Goal: Transaction & Acquisition: Purchase product/service

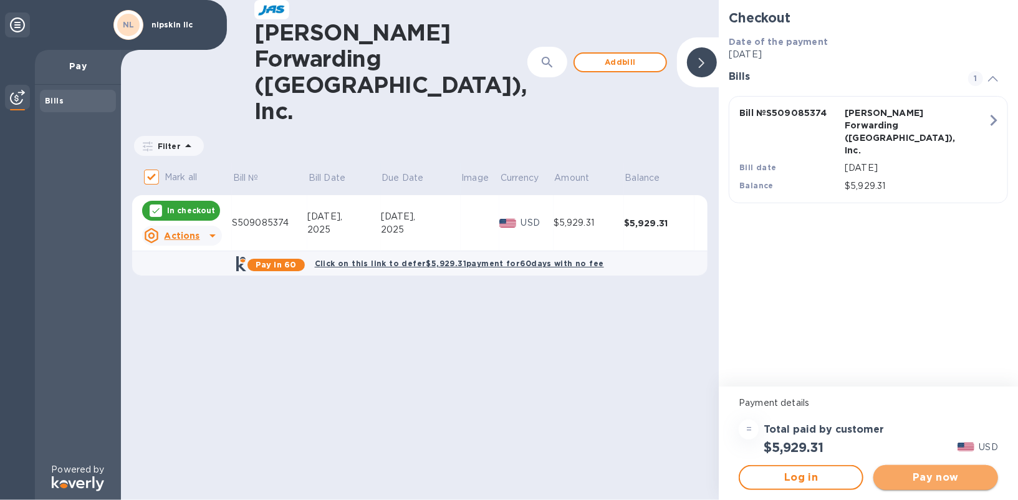
click at [916, 473] on span "Pay now" at bounding box center [935, 477] width 105 height 15
click at [937, 485] on button "Pay now" at bounding box center [935, 477] width 125 height 25
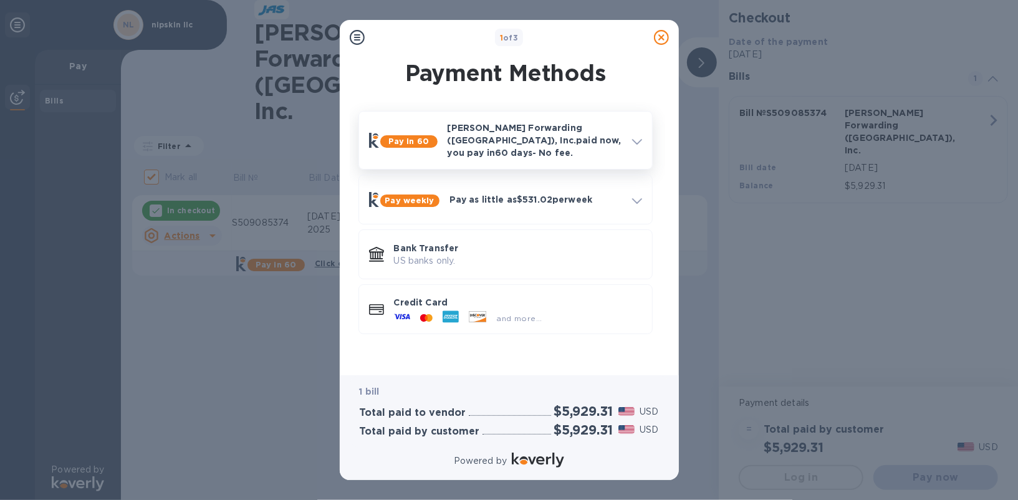
click at [637, 148] on div "Pay in 60 [PERSON_NAME] Forwarding ([GEOGRAPHIC_DATA]), Inc. paid now, you pay …" at bounding box center [505, 140] width 283 height 47
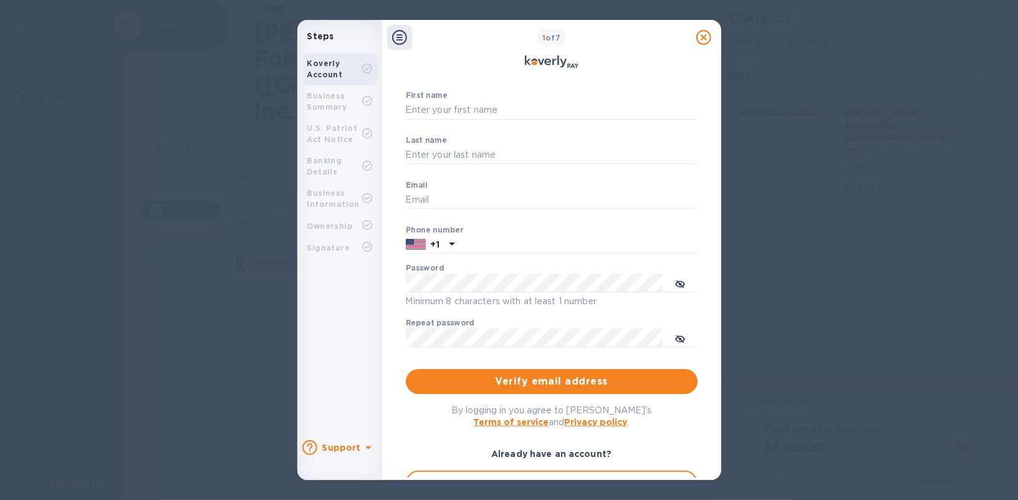
scroll to position [98, 0]
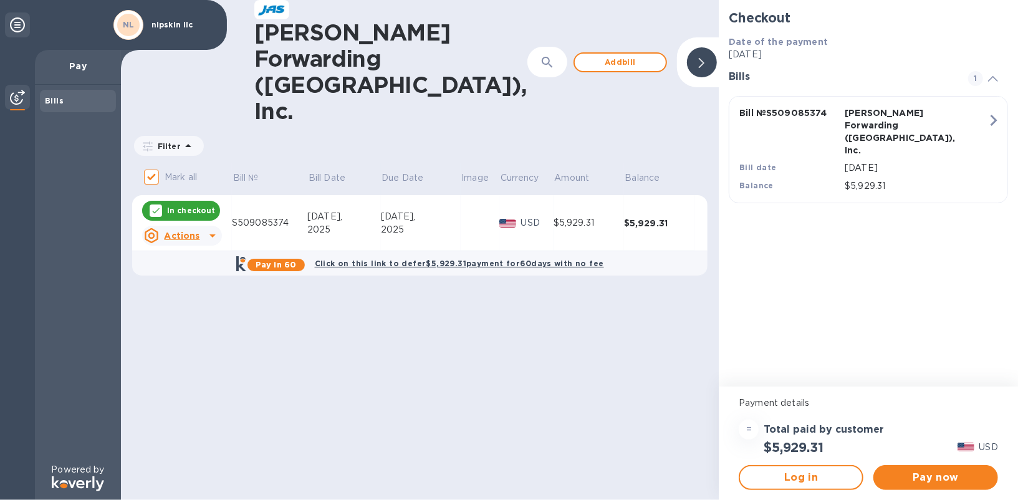
click at [699, 58] on icon at bounding box center [702, 63] width 6 height 10
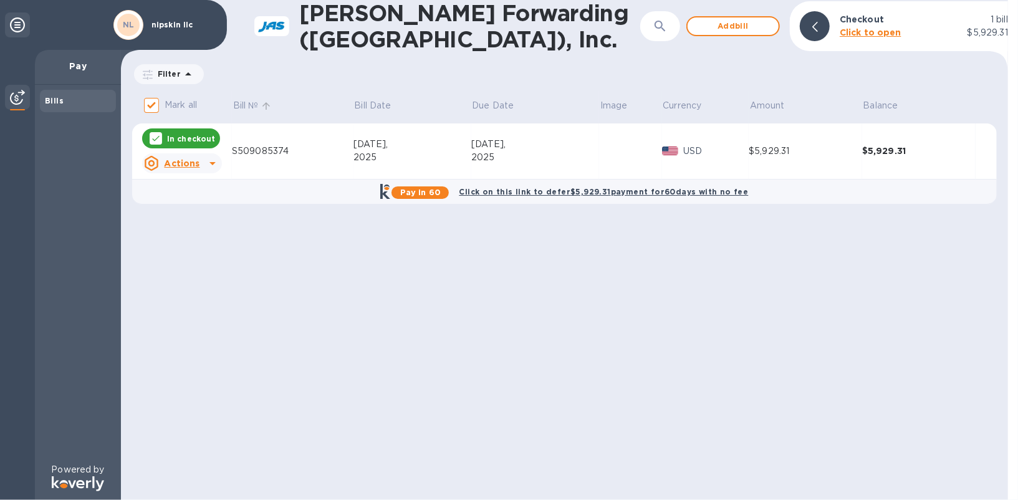
click at [263, 100] on icon at bounding box center [265, 105] width 11 height 11
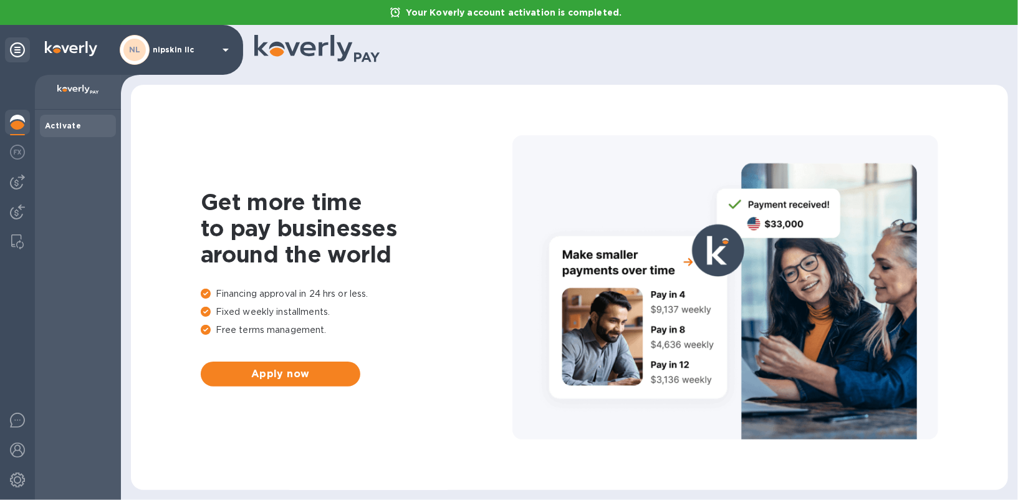
click at [79, 127] on div "Activate" at bounding box center [78, 126] width 66 height 12
click at [14, 140] on div at bounding box center [17, 153] width 25 height 27
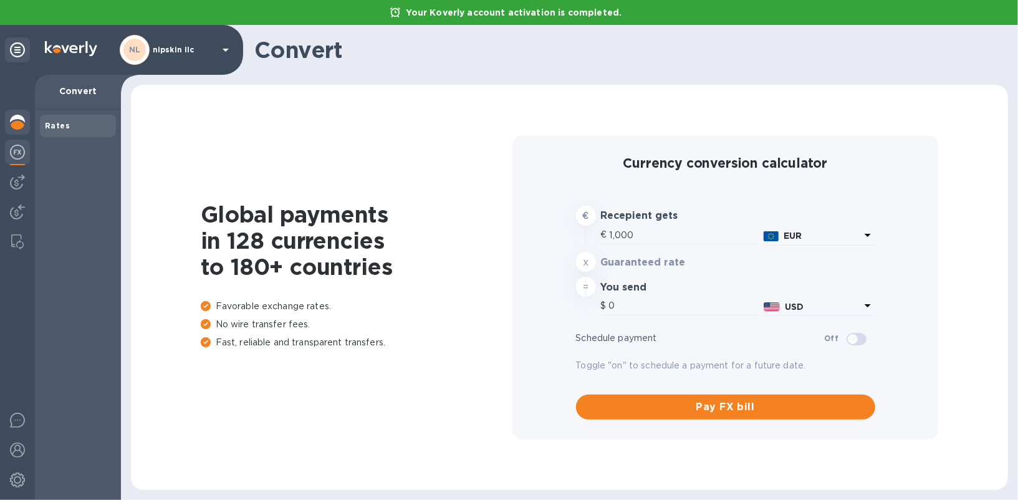
click at [16, 120] on img at bounding box center [17, 122] width 15 height 15
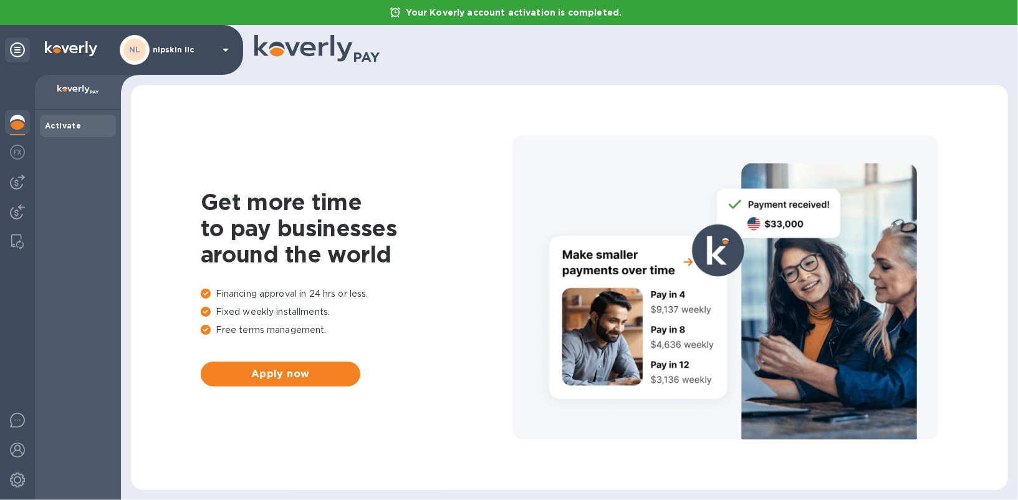
click at [55, 110] on div "Activate" at bounding box center [78, 305] width 86 height 390
click at [84, 93] on img at bounding box center [78, 90] width 42 height 10
click at [200, 65] on div "NL nipskin llc" at bounding box center [121, 50] width 243 height 50
click at [241, 50] on div "NL nipskin llc" at bounding box center [121, 50] width 243 height 50
click at [220, 50] on icon at bounding box center [225, 49] width 15 height 15
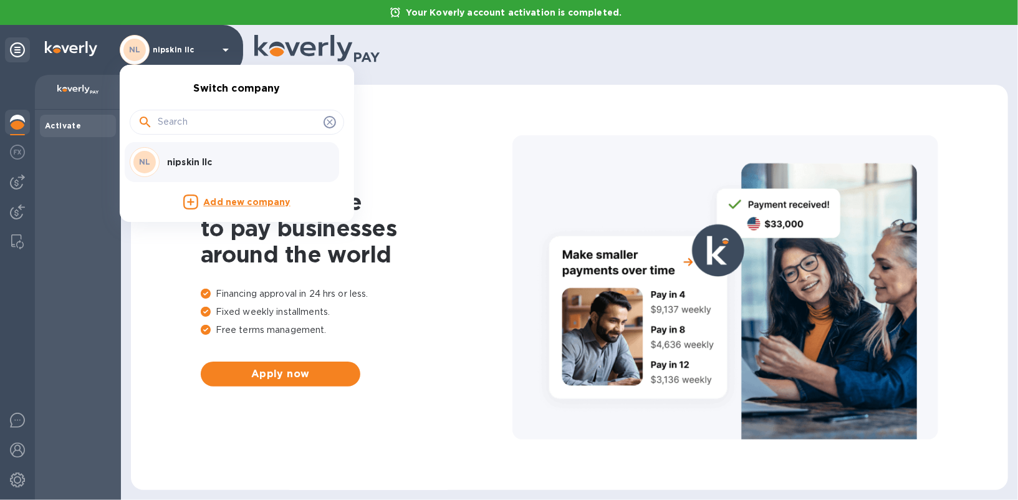
click at [199, 161] on p "nipskin llc" at bounding box center [245, 162] width 157 height 12
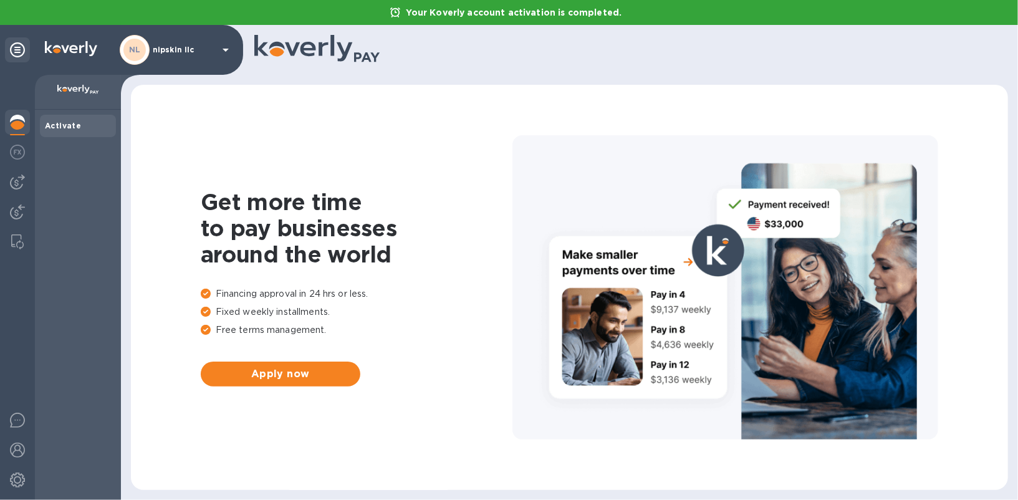
click at [26, 118] on div at bounding box center [17, 123] width 25 height 27
click at [21, 153] on img at bounding box center [17, 152] width 15 height 15
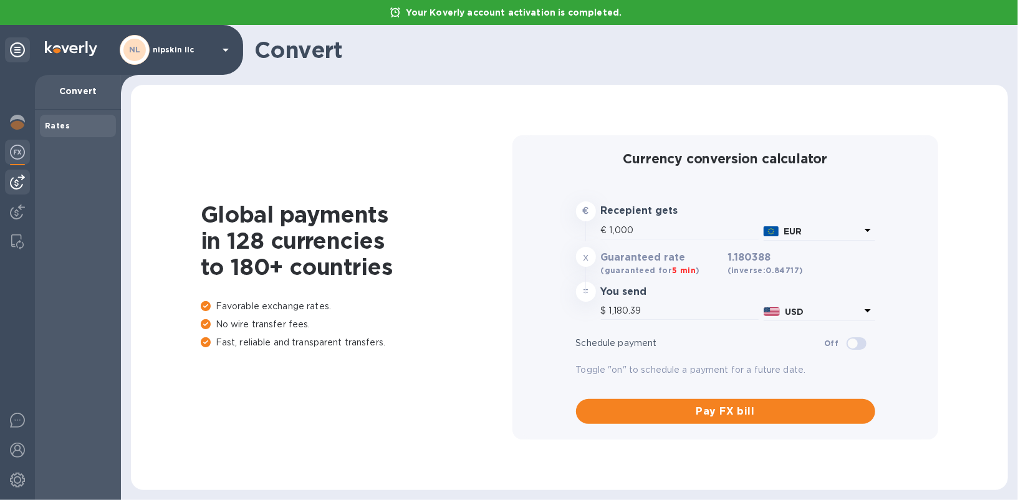
click at [21, 184] on img at bounding box center [17, 181] width 15 height 15
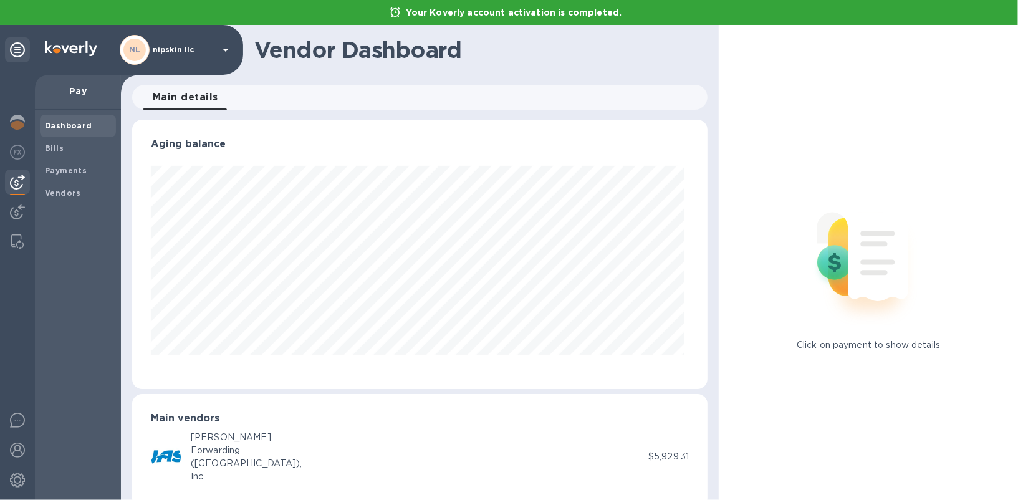
scroll to position [20, 0]
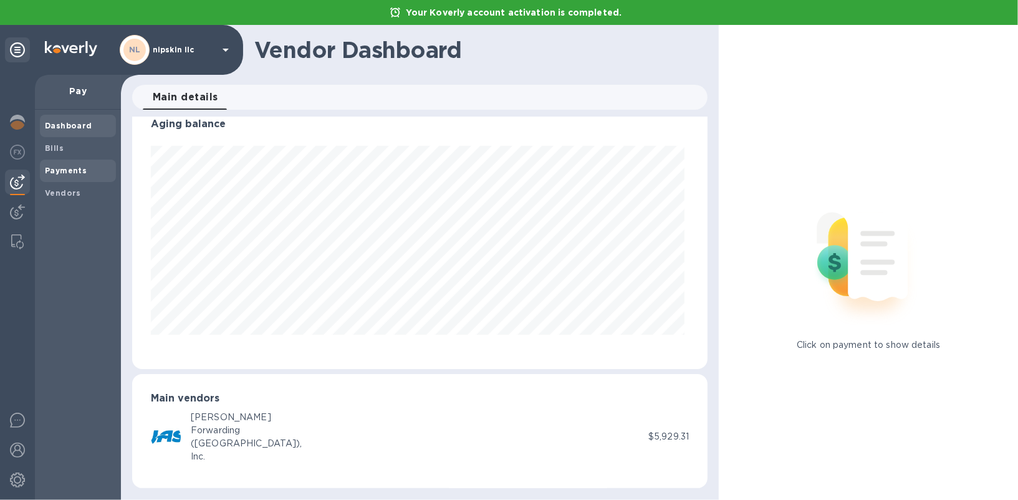
click at [64, 169] on b "Payments" at bounding box center [66, 170] width 42 height 9
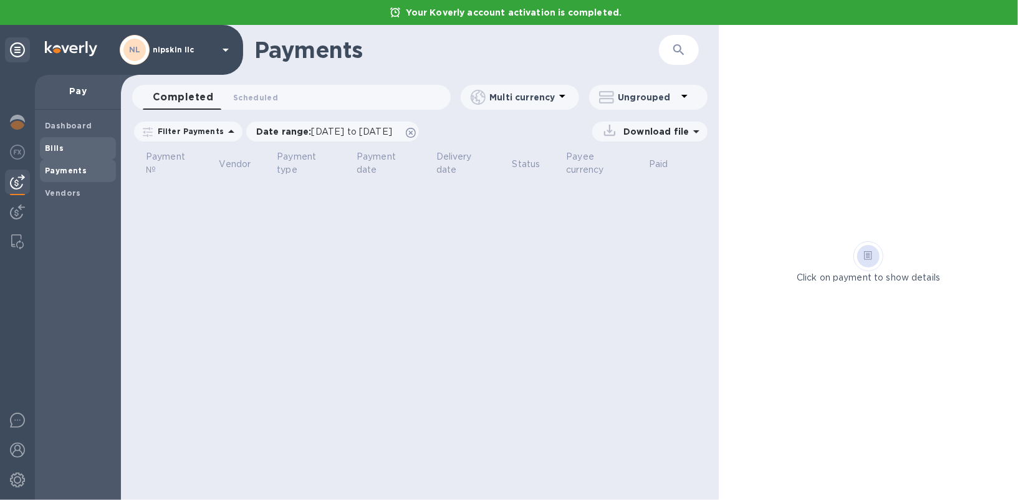
click at [75, 149] on span "Bills" at bounding box center [78, 148] width 66 height 12
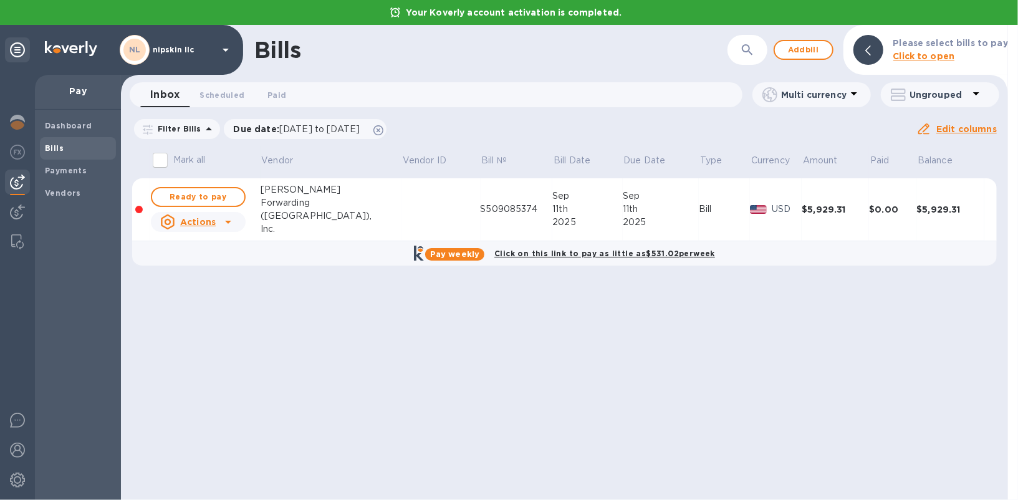
click at [231, 219] on icon at bounding box center [228, 221] width 15 height 15
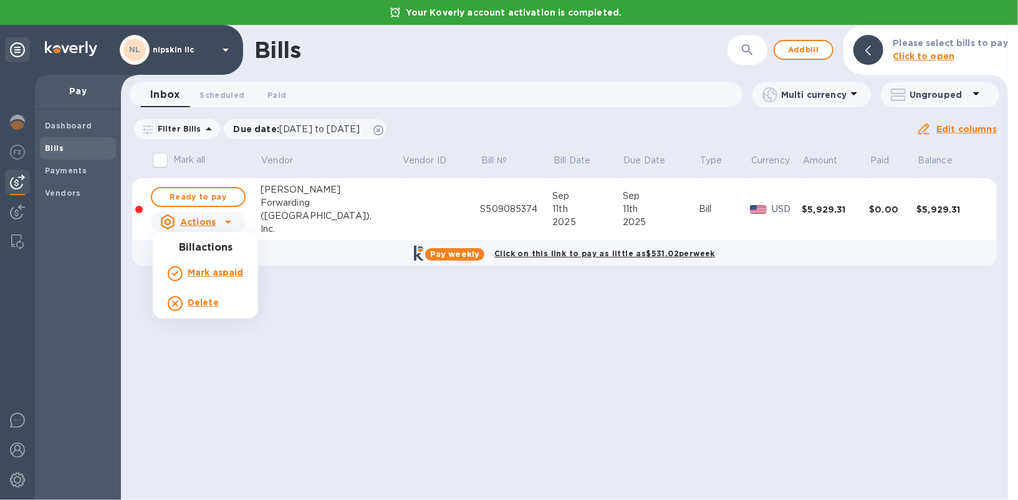
click at [322, 354] on div at bounding box center [509, 250] width 1018 height 500
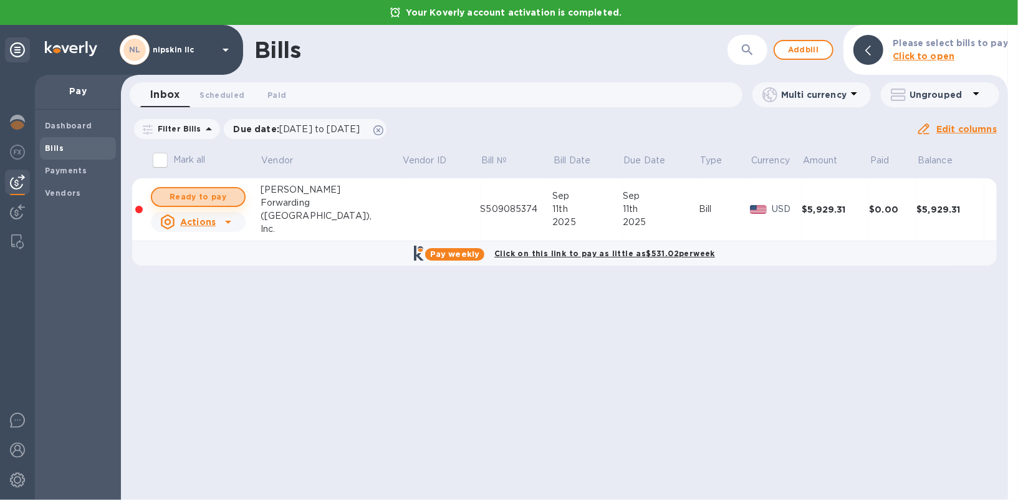
click at [212, 196] on span "Ready to pay" at bounding box center [198, 196] width 72 height 15
checkbox input "true"
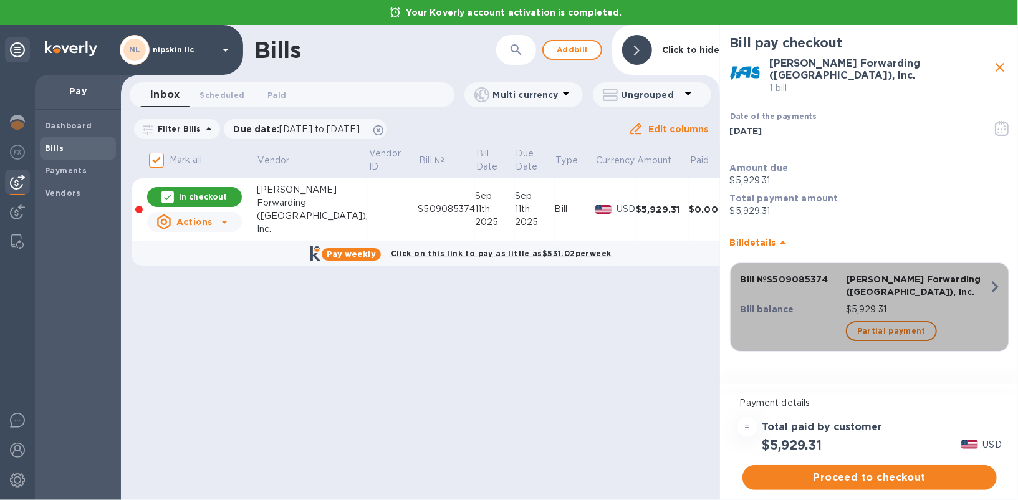
click at [986, 277] on icon "button" at bounding box center [994, 286] width 22 height 22
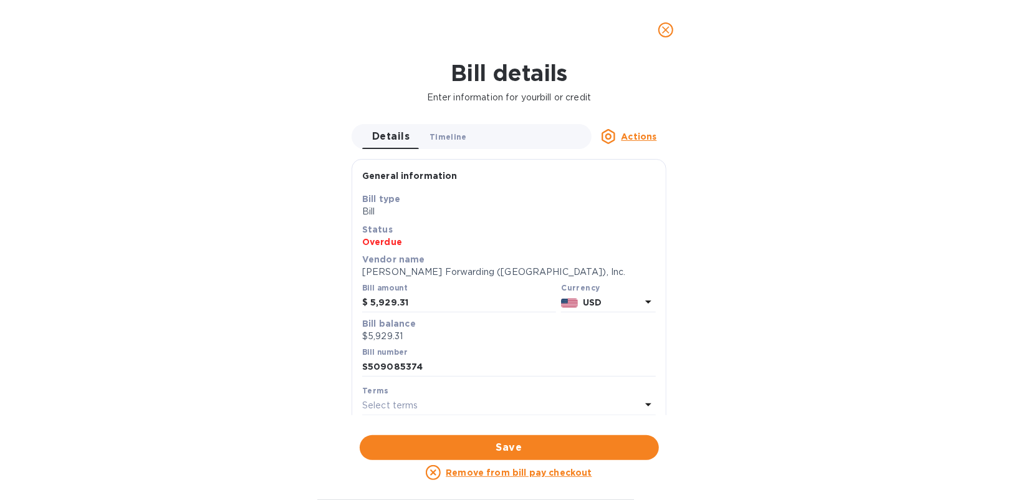
click at [459, 138] on span "Timeline 0" at bounding box center [447, 136] width 37 height 13
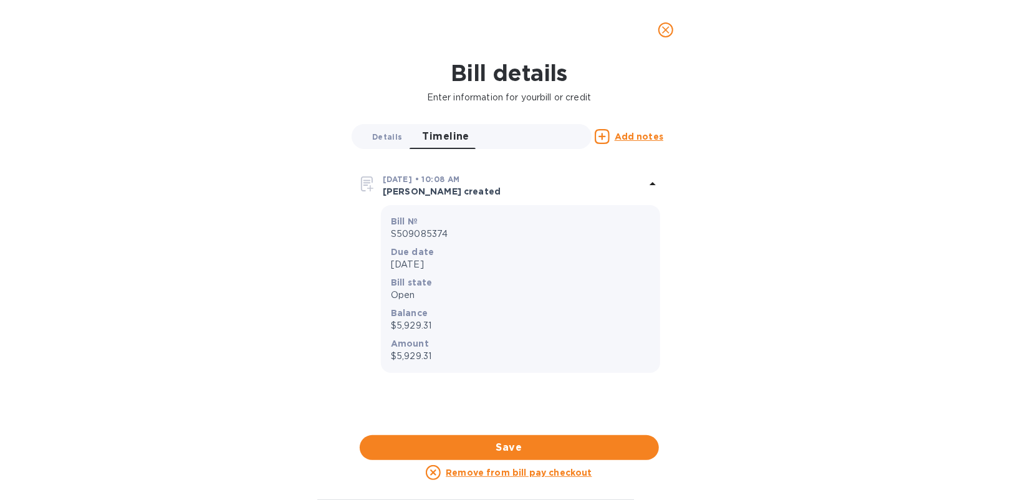
click at [381, 147] on button "Details 0" at bounding box center [387, 136] width 50 height 25
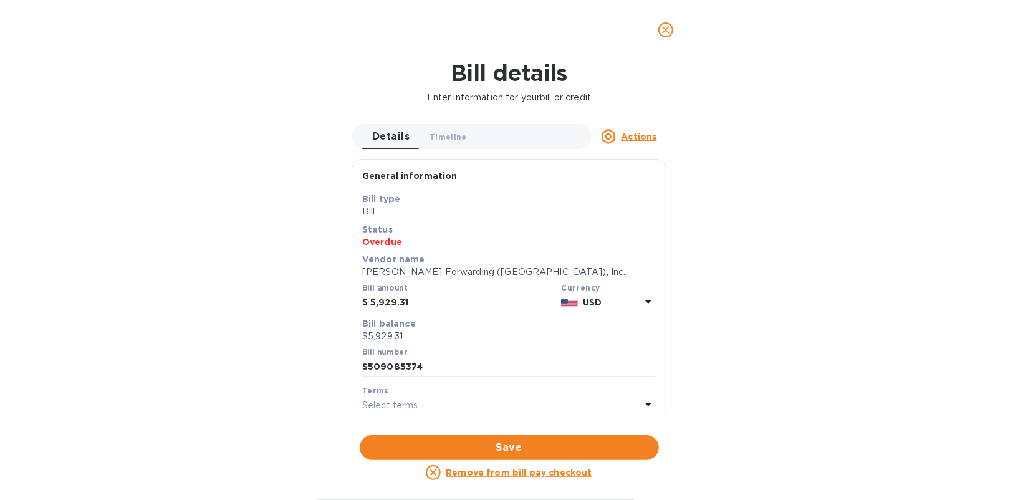
click at [670, 26] on icon "close" at bounding box center [665, 30] width 12 height 12
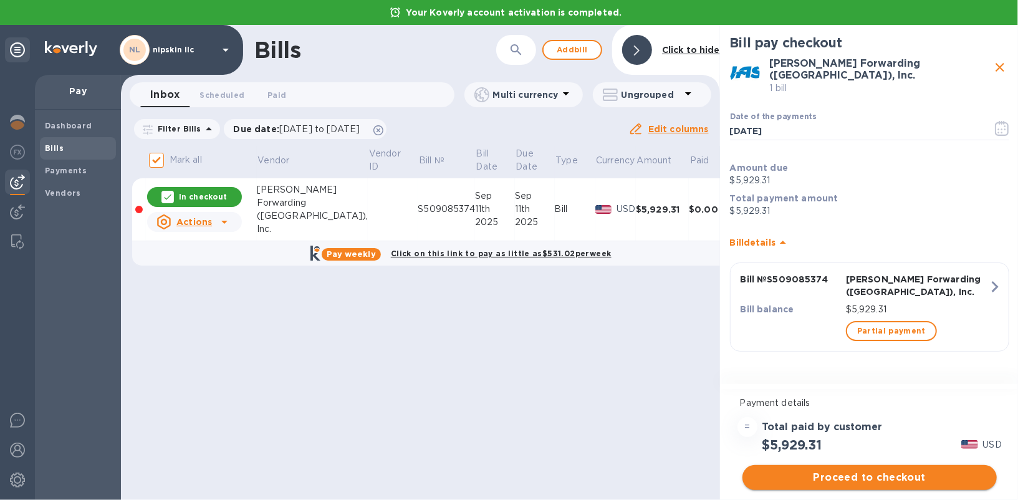
click at [832, 467] on button "Proceed to checkout" at bounding box center [869, 477] width 254 height 25
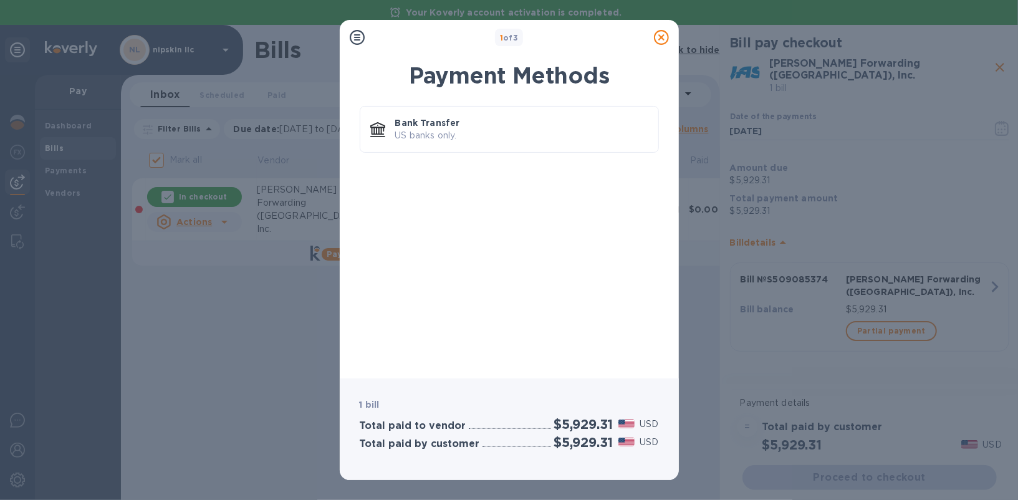
click at [659, 40] on icon at bounding box center [661, 37] width 15 height 15
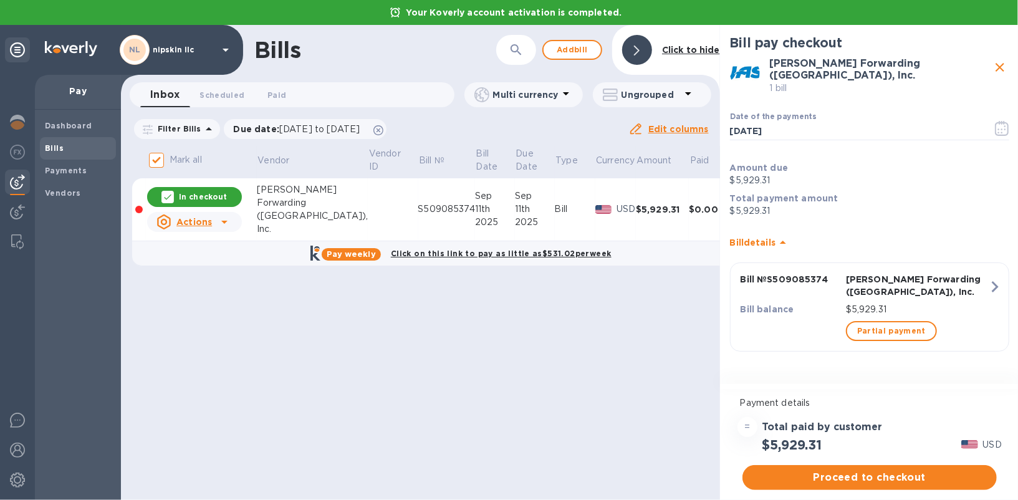
click at [201, 222] on u "Actions" at bounding box center [194, 222] width 36 height 10
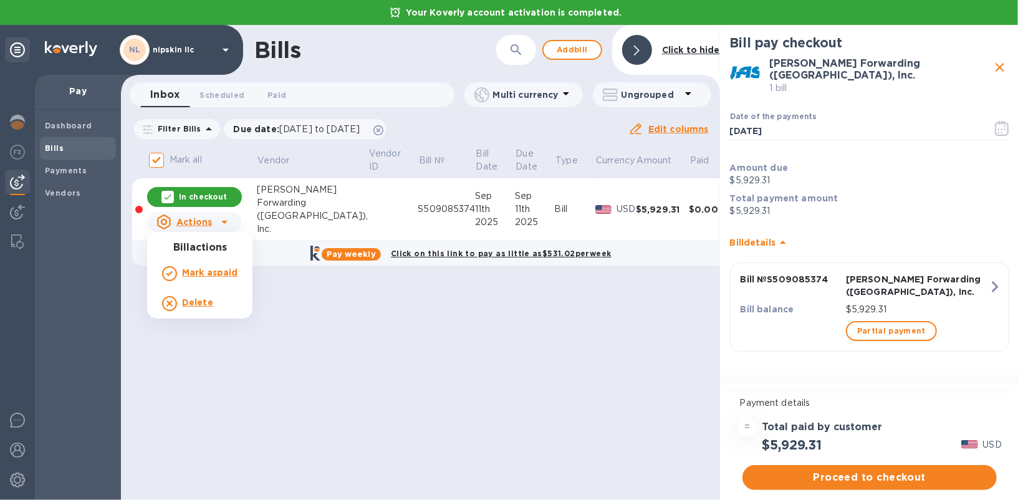
click at [209, 249] on h3 "Bill actions" at bounding box center [199, 248] width 105 height 12
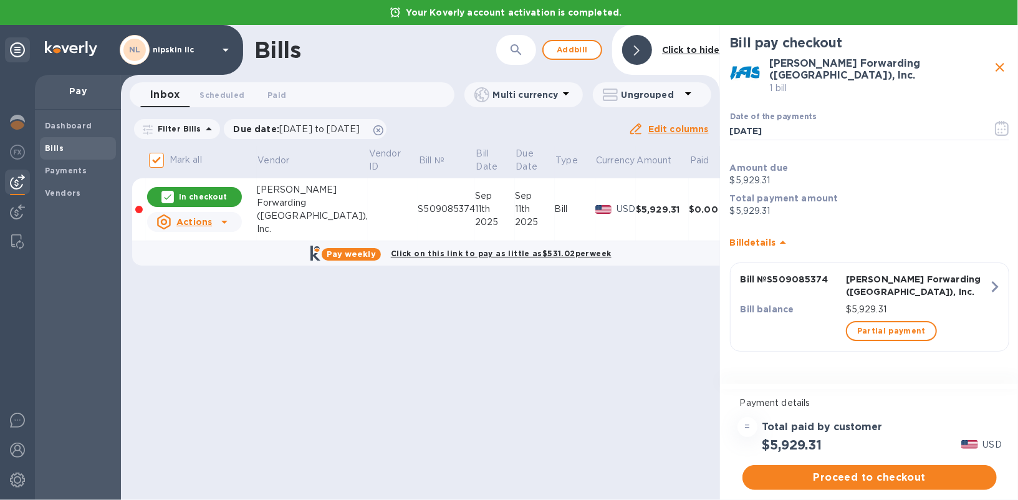
click at [221, 219] on icon at bounding box center [224, 221] width 15 height 15
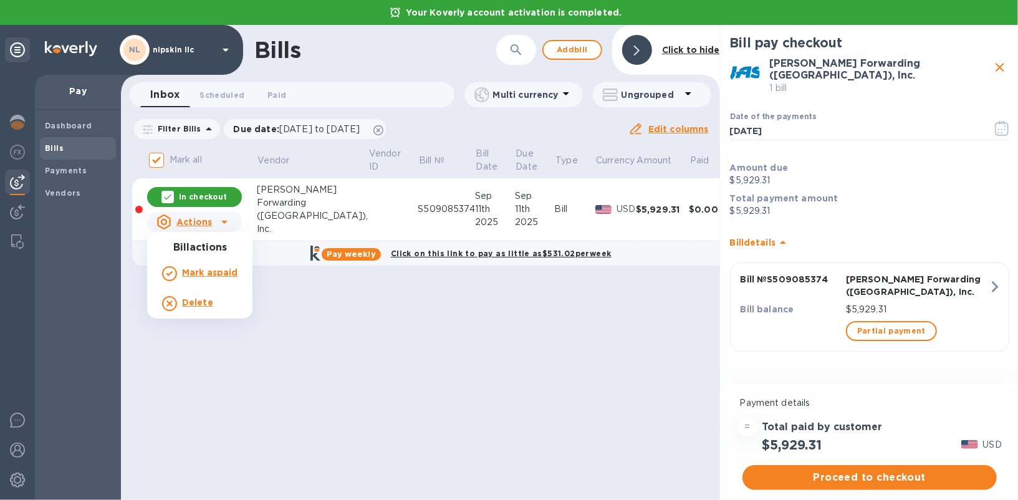
click at [222, 277] on b "Mark as paid" at bounding box center [209, 272] width 55 height 10
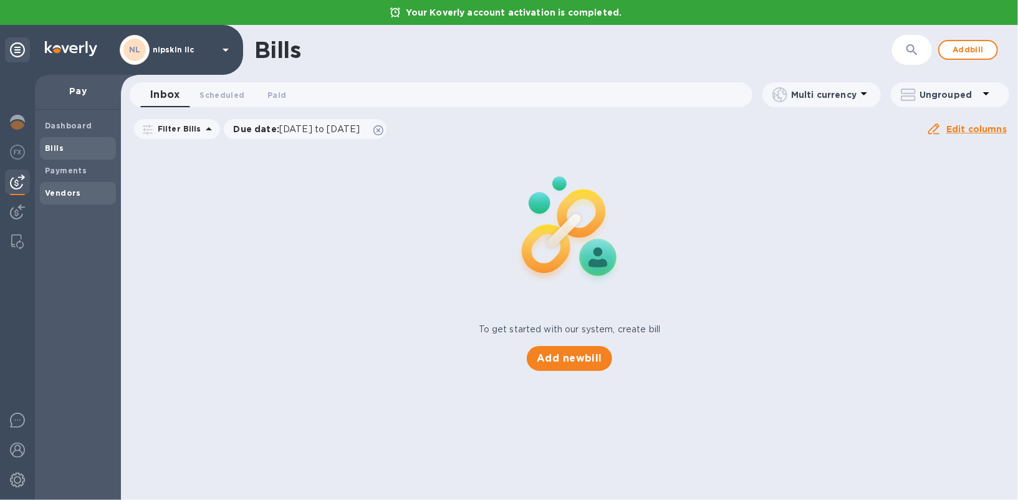
click at [54, 193] on b "Vendors" at bounding box center [63, 192] width 36 height 9
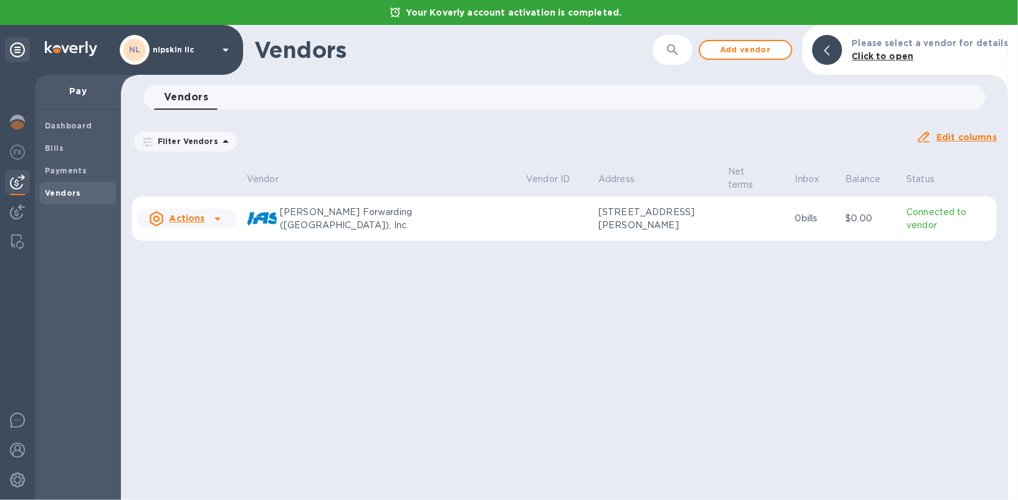
click at [277, 213] on img at bounding box center [262, 219] width 30 height 30
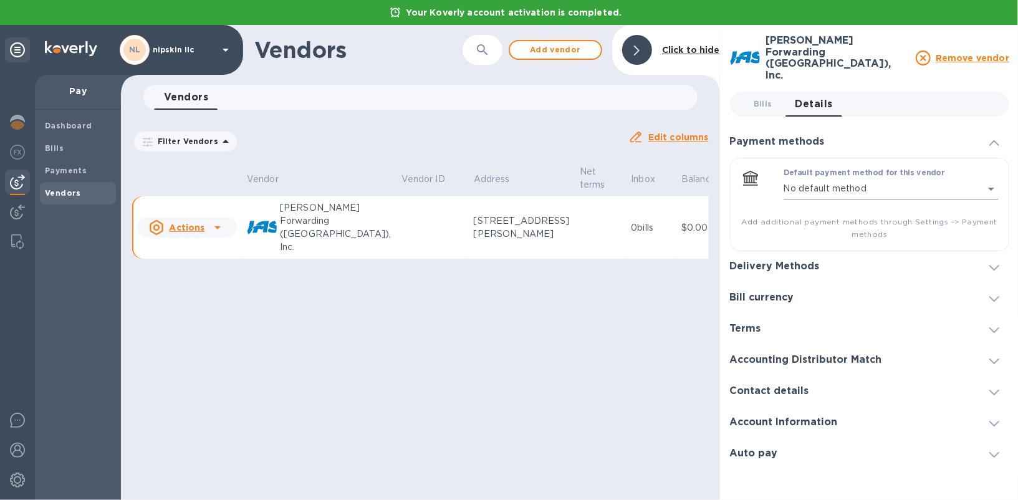
click at [806, 170] on body "Your Koverly account activation is completed. NL nipskin llc Pay Dashboard Bill…" at bounding box center [509, 250] width 1018 height 500
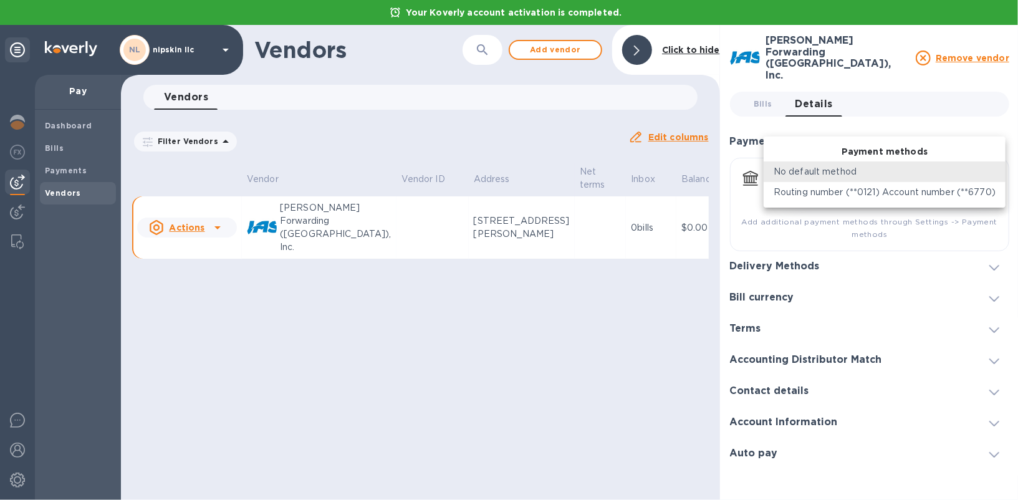
click at [857, 122] on div at bounding box center [509, 250] width 1018 height 500
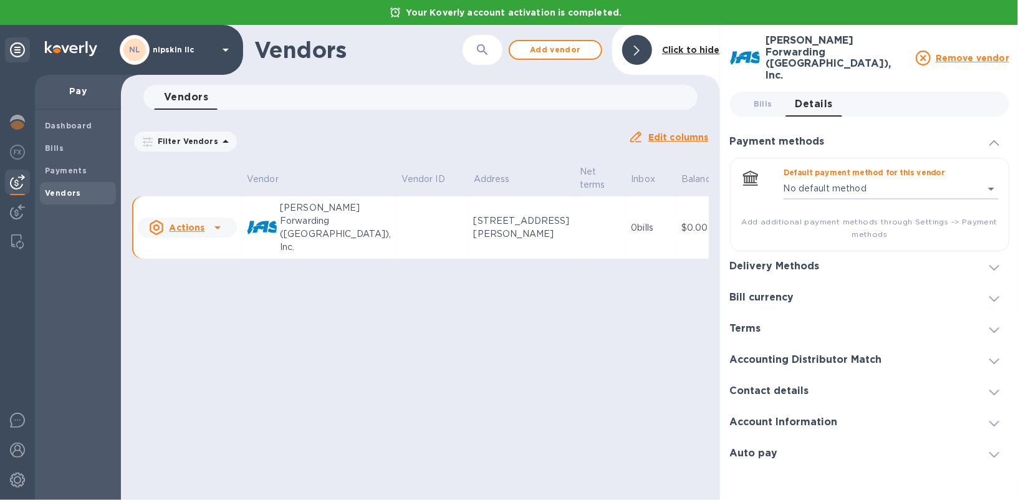
click at [774, 260] on h3 "Delivery Methods" at bounding box center [775, 266] width 90 height 12
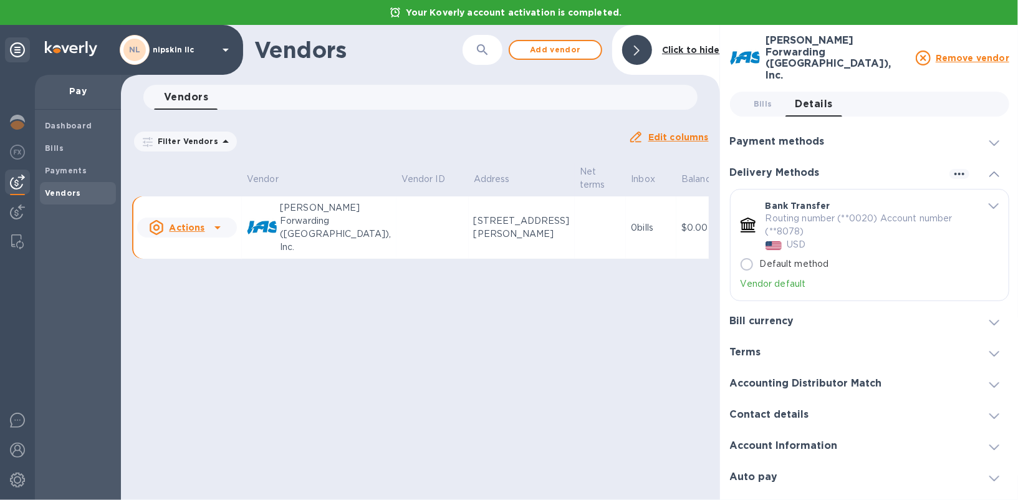
click at [782, 315] on h3 "Bill currency" at bounding box center [762, 321] width 64 height 12
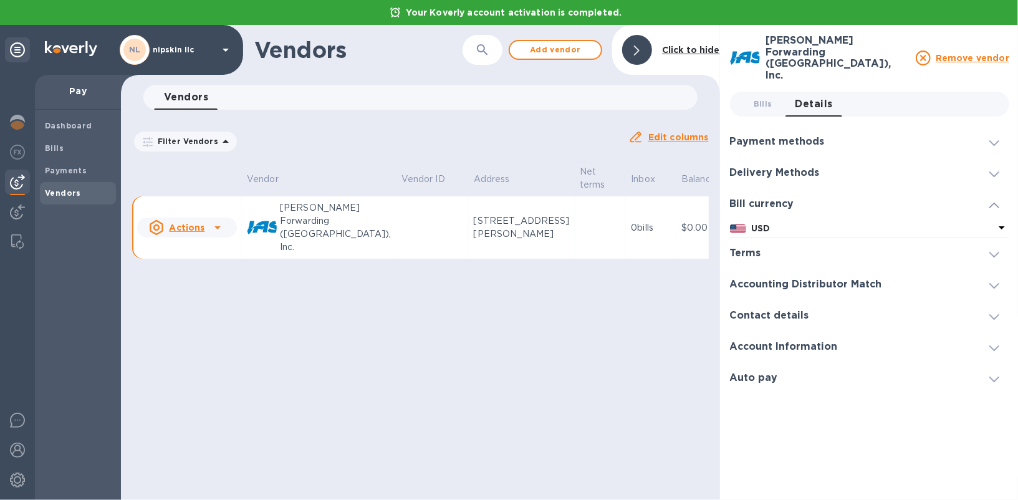
click at [759, 247] on div "Terms" at bounding box center [750, 253] width 41 height 12
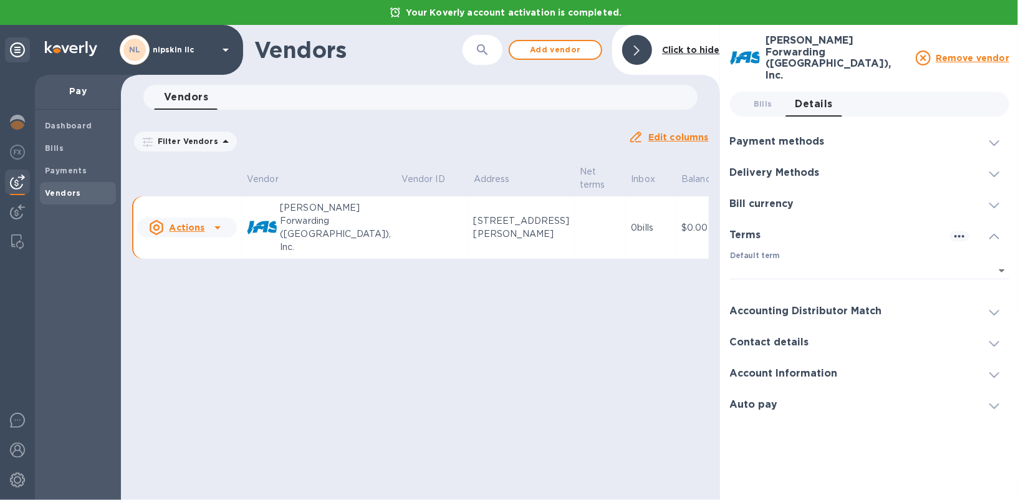
click at [778, 251] on div "Default term ​ ​" at bounding box center [869, 273] width 279 height 45
click at [779, 250] on body "Your Koverly account activation is completed. NL nipskin llc Pay Dashboard Bill…" at bounding box center [509, 250] width 1018 height 500
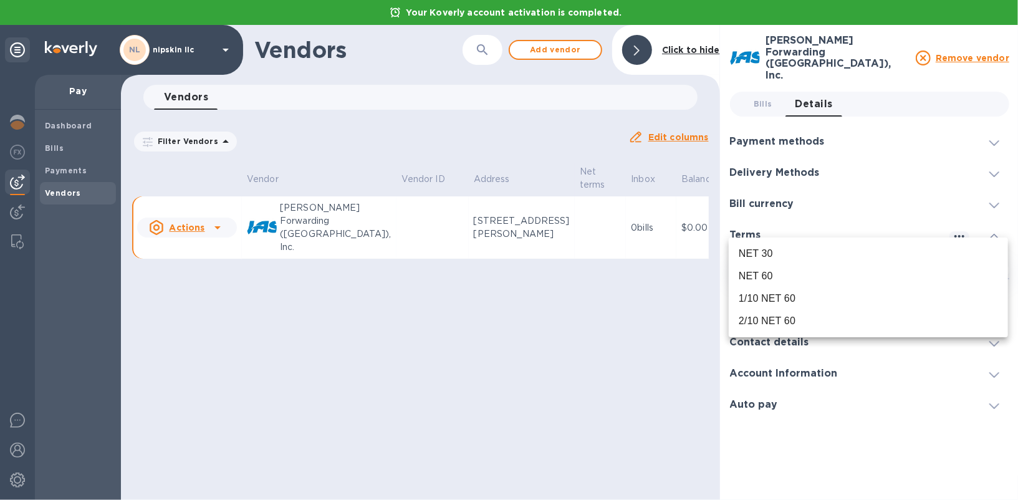
click at [645, 338] on div at bounding box center [509, 250] width 1018 height 500
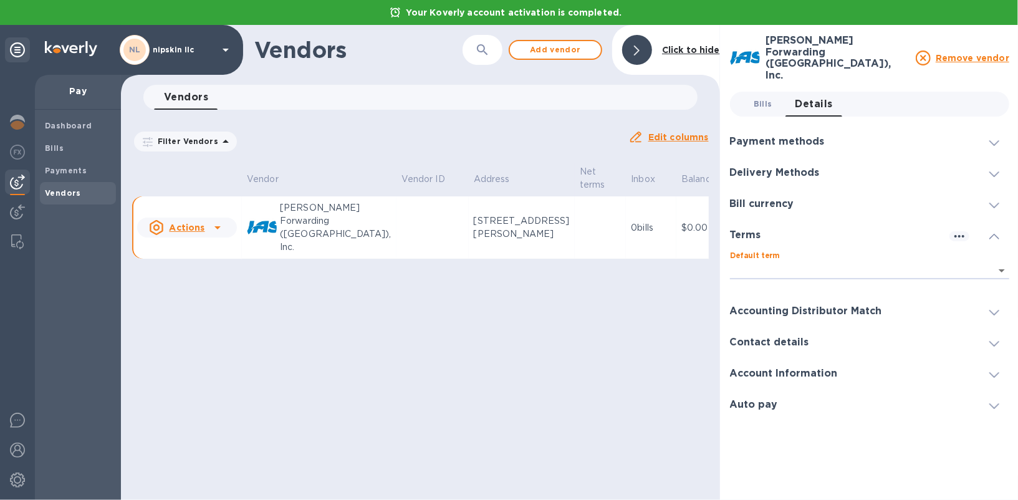
click at [756, 92] on button "Bills 0" at bounding box center [762, 104] width 45 height 25
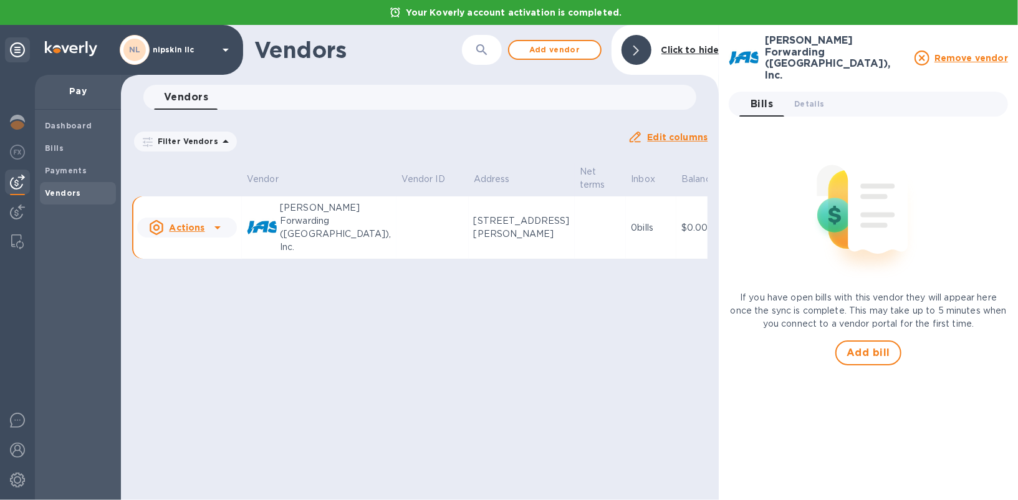
click at [197, 177] on th at bounding box center [187, 179] width 110 height 33
click at [80, 118] on div "Dashboard" at bounding box center [78, 126] width 76 height 22
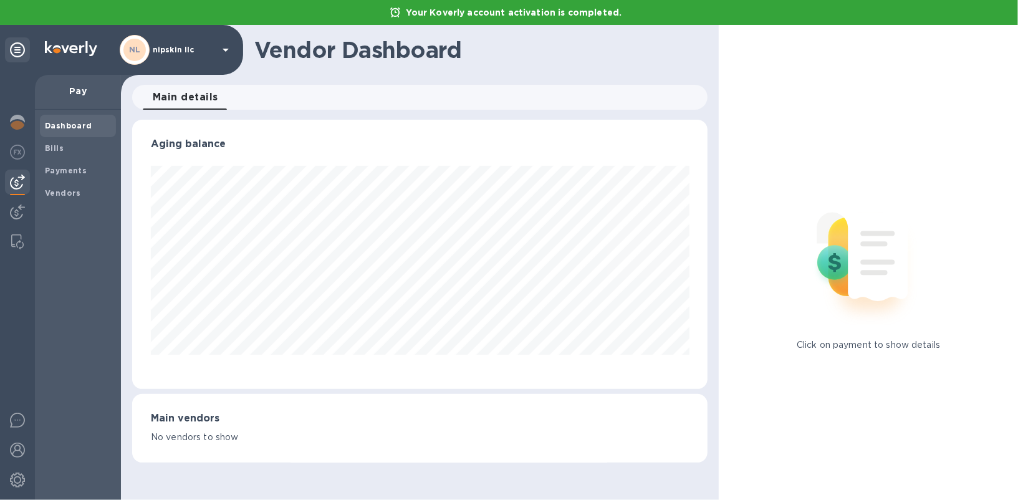
scroll to position [269, 575]
click at [72, 151] on span "Bills" at bounding box center [78, 148] width 66 height 12
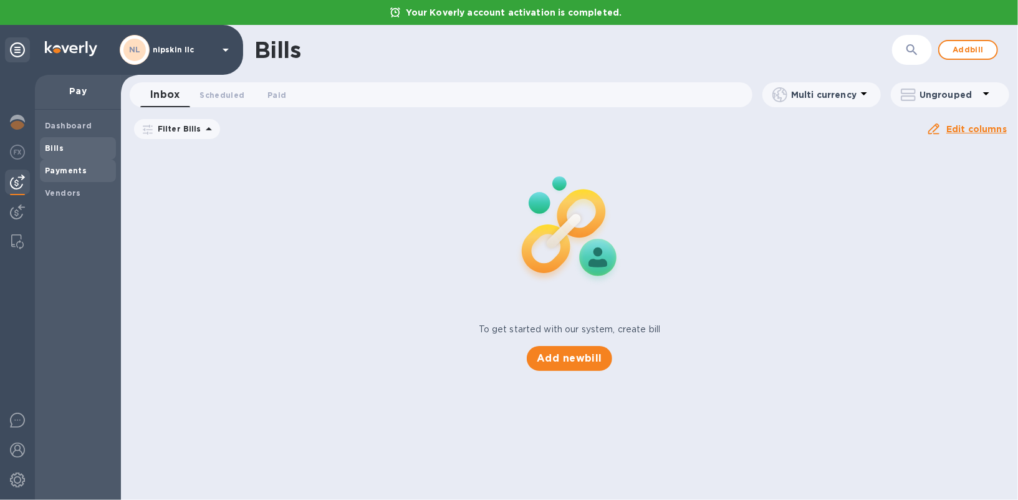
click at [72, 170] on b "Payments" at bounding box center [66, 170] width 42 height 9
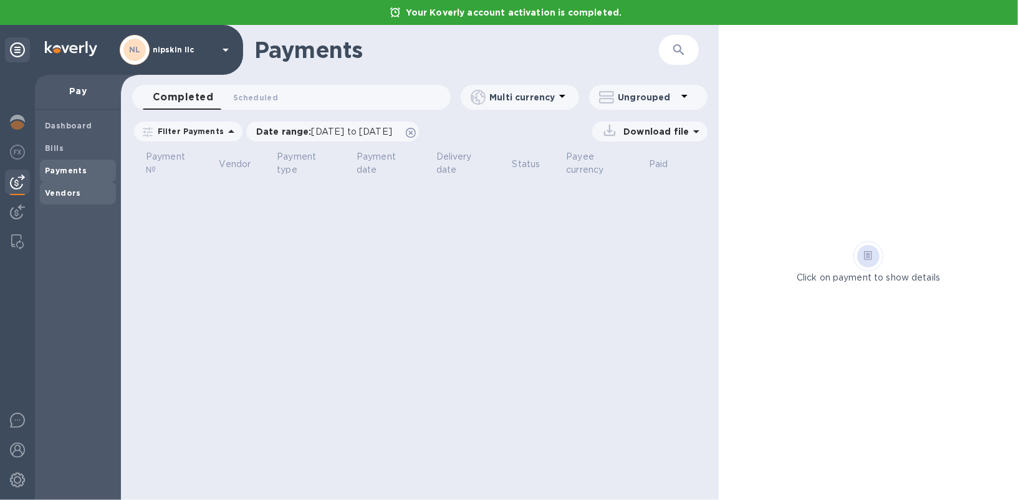
click at [75, 191] on b "Vendors" at bounding box center [63, 192] width 36 height 9
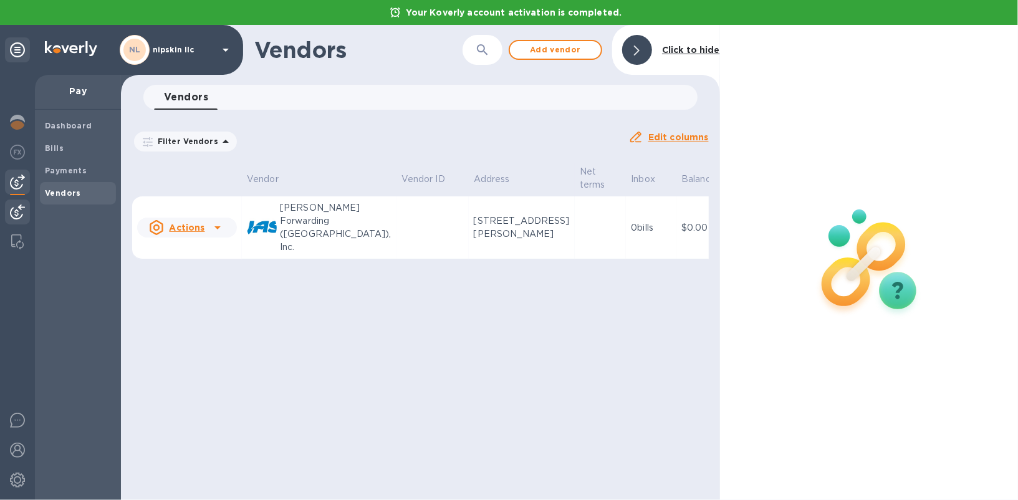
click at [21, 209] on img at bounding box center [17, 211] width 15 height 15
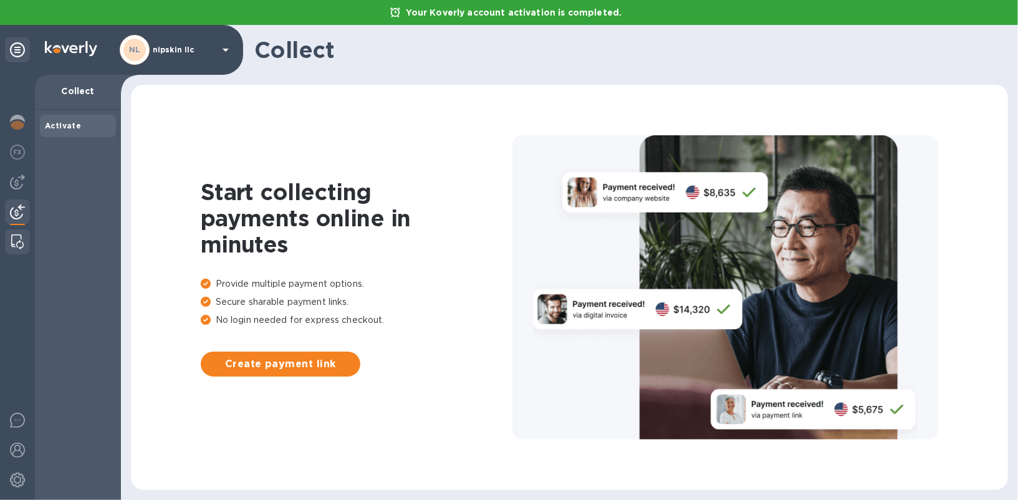
click at [21, 236] on img at bounding box center [17, 241] width 12 height 15
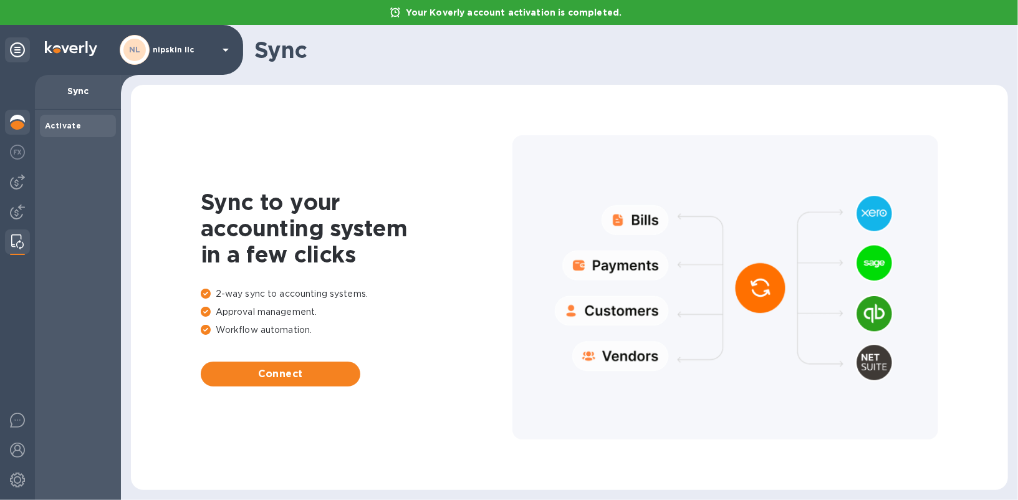
click at [15, 122] on img at bounding box center [17, 122] width 15 height 15
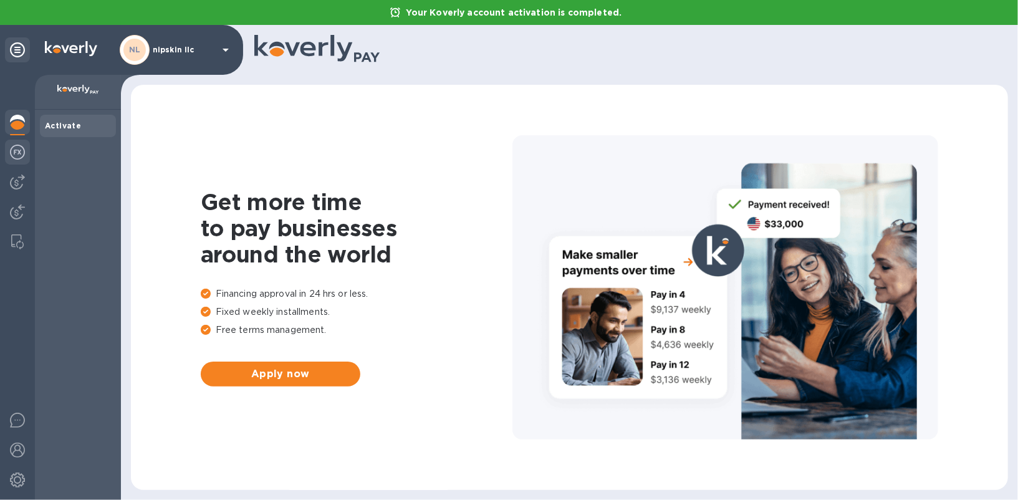
click at [19, 148] on img at bounding box center [17, 152] width 15 height 15
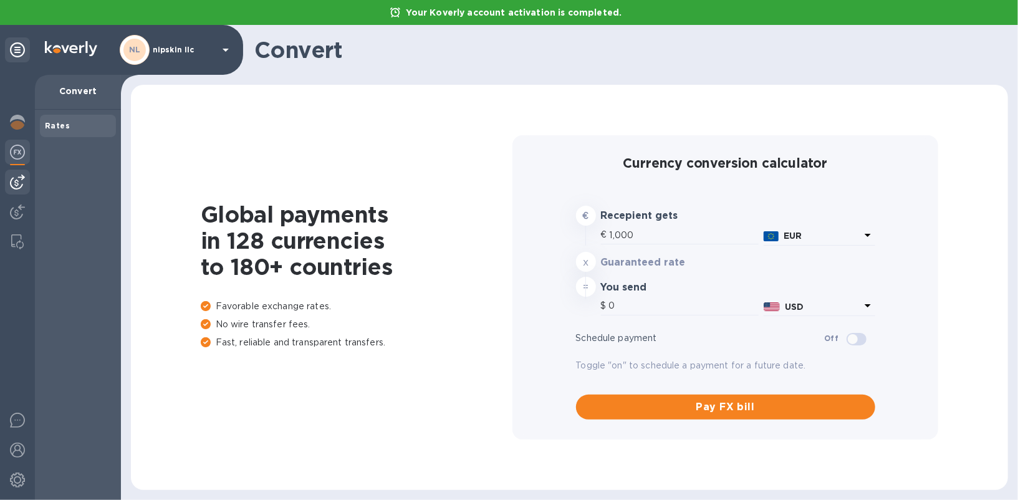
click at [20, 186] on img at bounding box center [17, 181] width 15 height 15
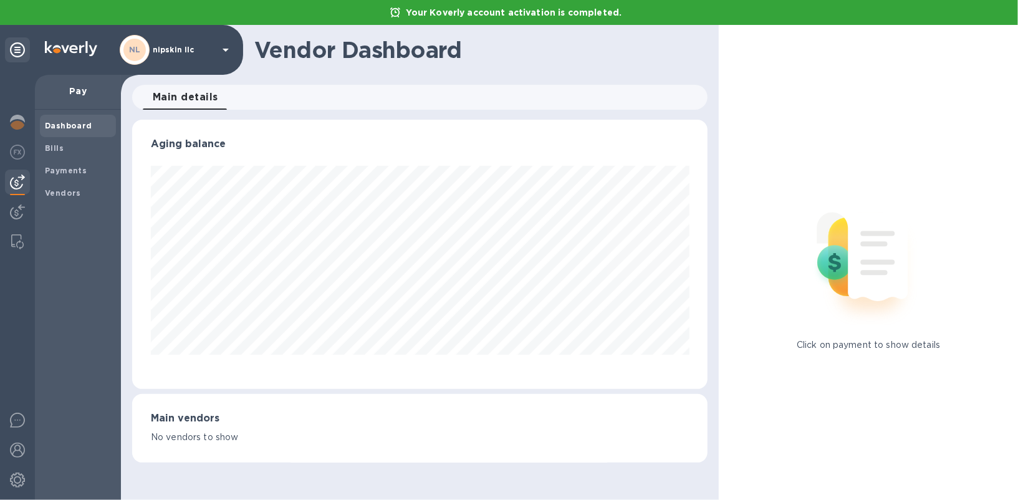
scroll to position [269, 575]
click at [19, 151] on img at bounding box center [17, 152] width 15 height 15
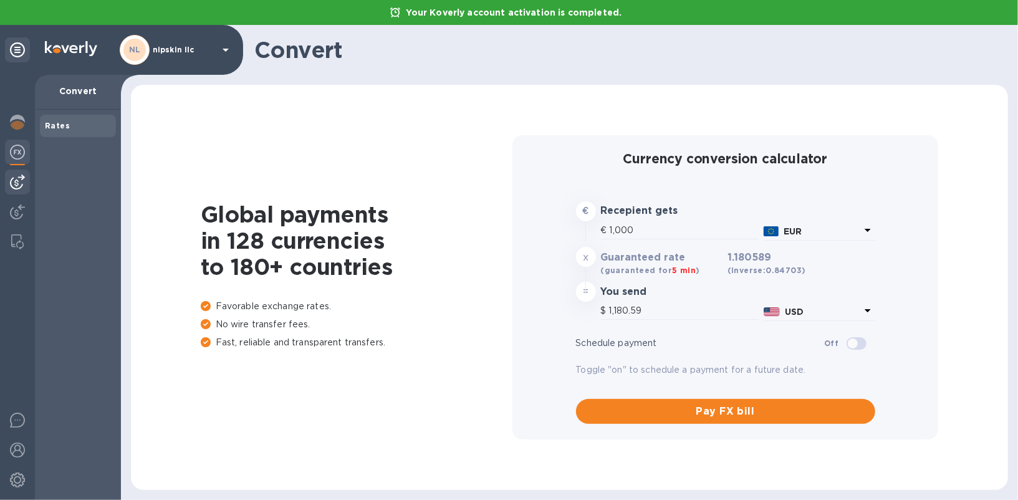
click at [18, 179] on img at bounding box center [17, 181] width 15 height 15
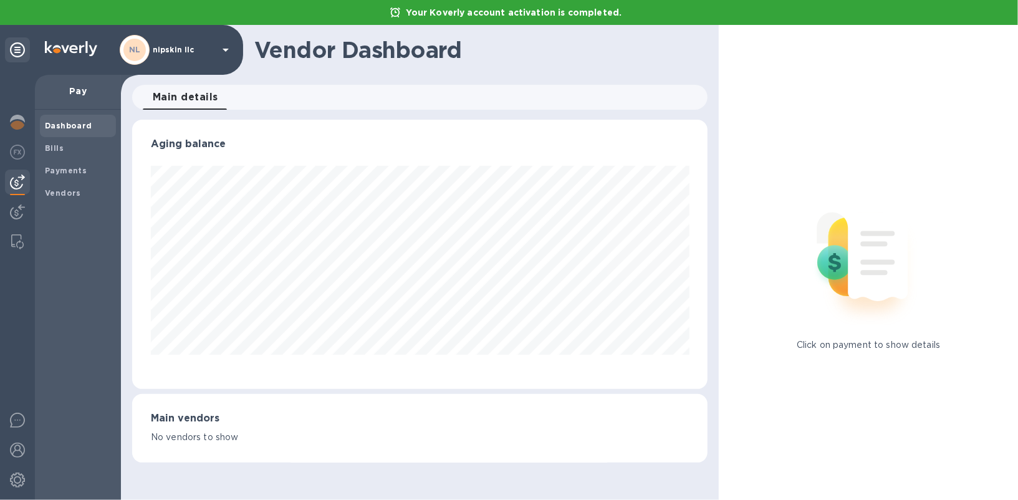
scroll to position [269, 575]
click at [19, 241] on img at bounding box center [17, 241] width 12 height 15
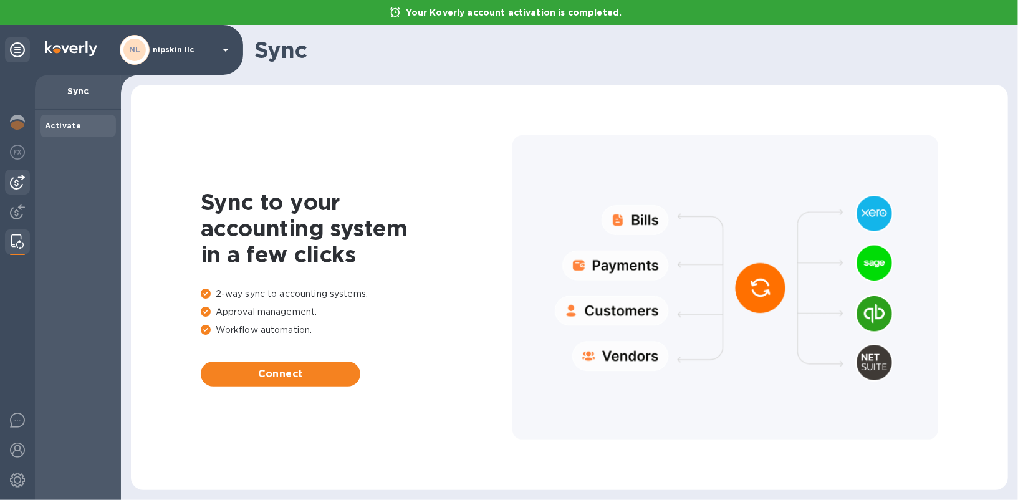
click at [21, 188] on img at bounding box center [17, 181] width 15 height 15
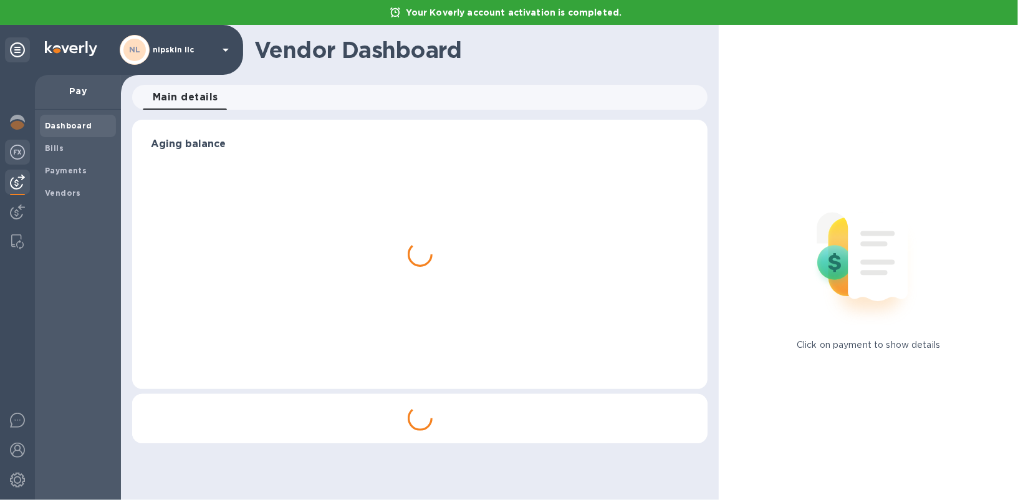
click at [22, 151] on img at bounding box center [17, 152] width 15 height 15
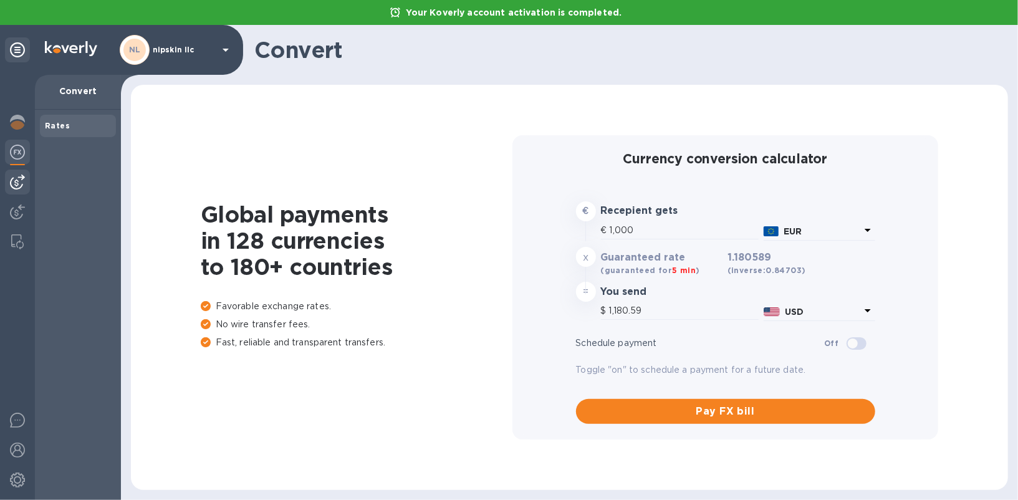
click at [16, 177] on img at bounding box center [17, 181] width 15 height 15
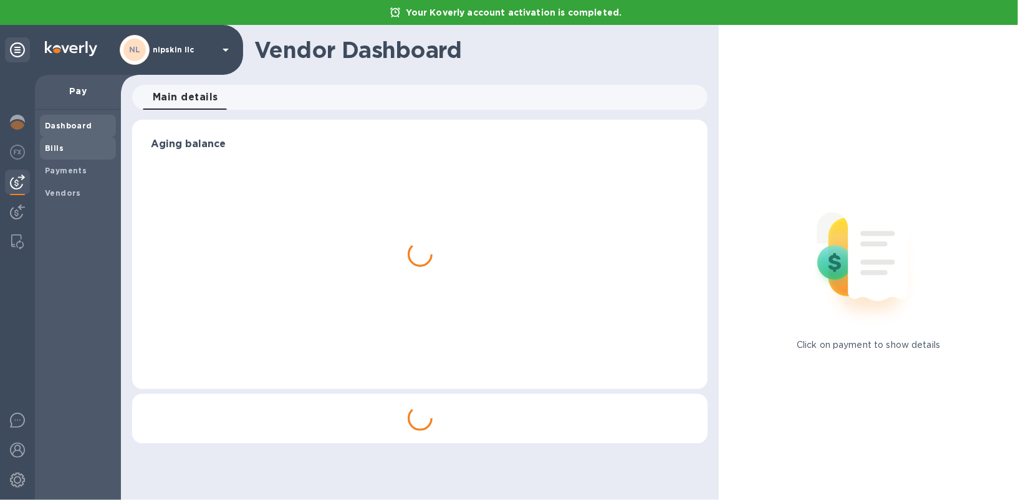
click at [72, 153] on span "Bills" at bounding box center [78, 148] width 66 height 12
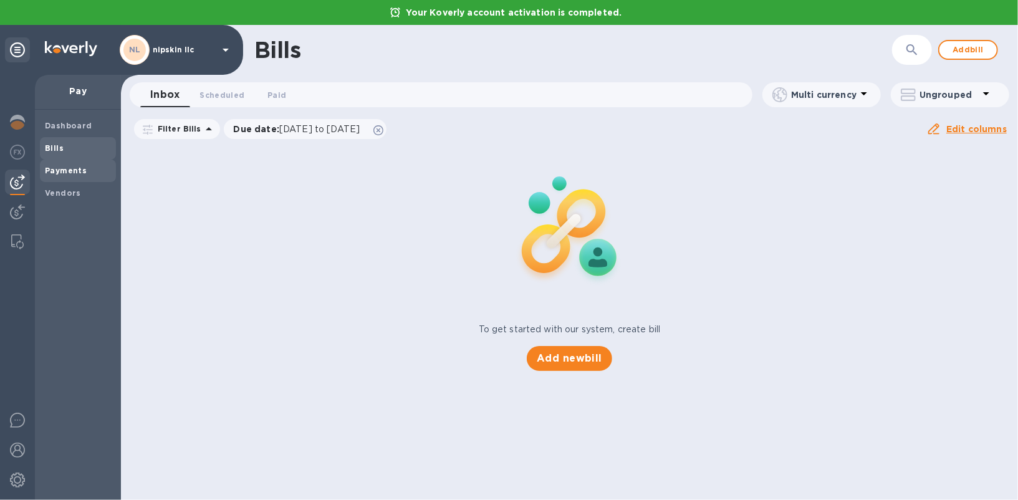
click at [67, 168] on b "Payments" at bounding box center [66, 170] width 42 height 9
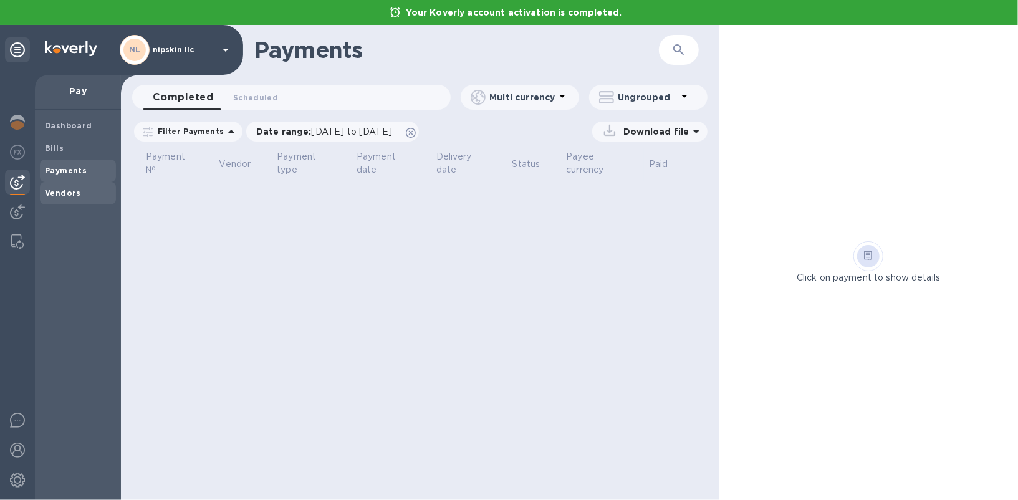
click at [71, 185] on div "Vendors" at bounding box center [78, 193] width 76 height 22
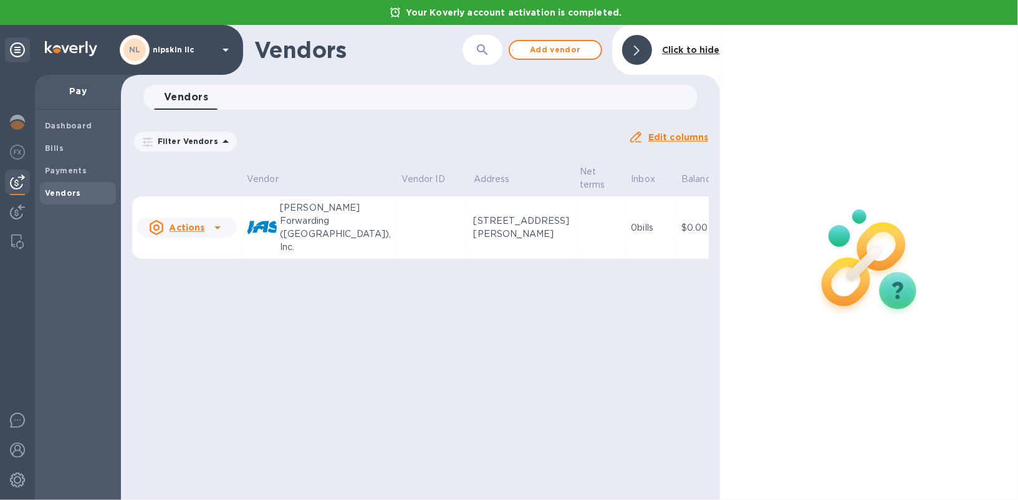
click at [246, 231] on td "JAS Forwarding (USA), Inc." at bounding box center [319, 227] width 155 height 63
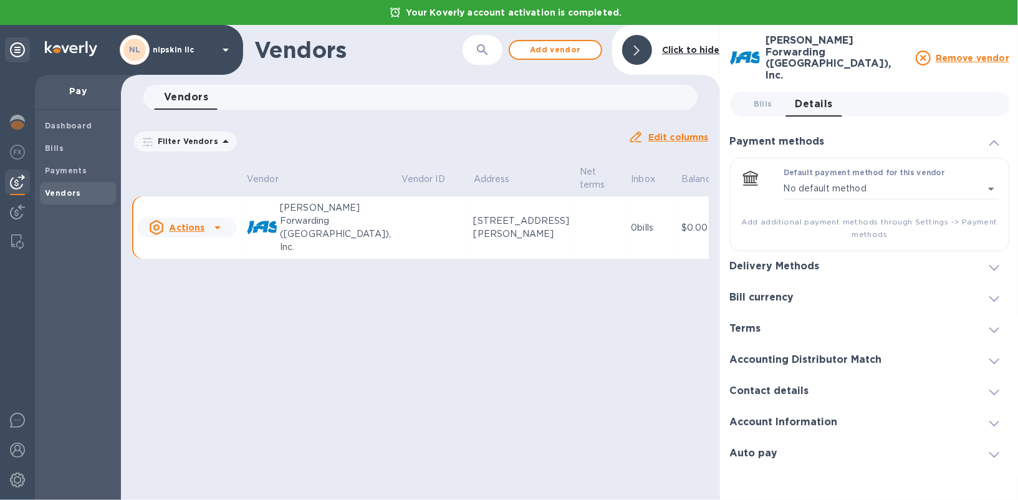
click at [780, 259] on div "Delivery Methods" at bounding box center [869, 266] width 279 height 31
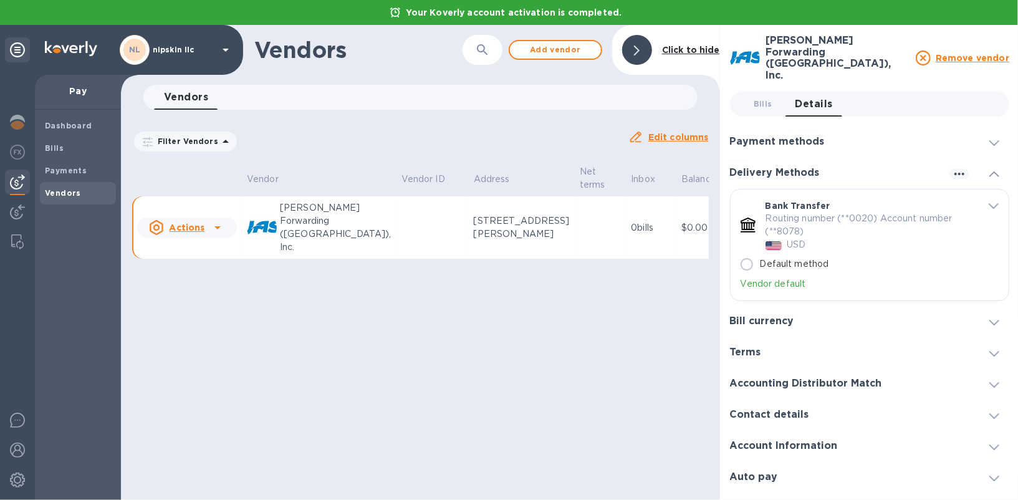
click at [783, 311] on div "Bill currency" at bounding box center [869, 321] width 279 height 31
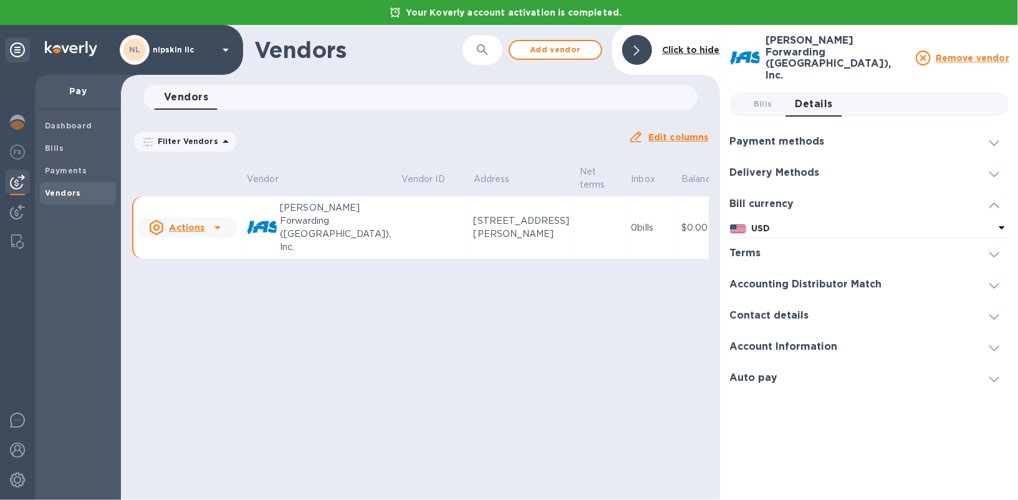
click at [772, 372] on h3 "Auto pay" at bounding box center [754, 378] width 48 height 12
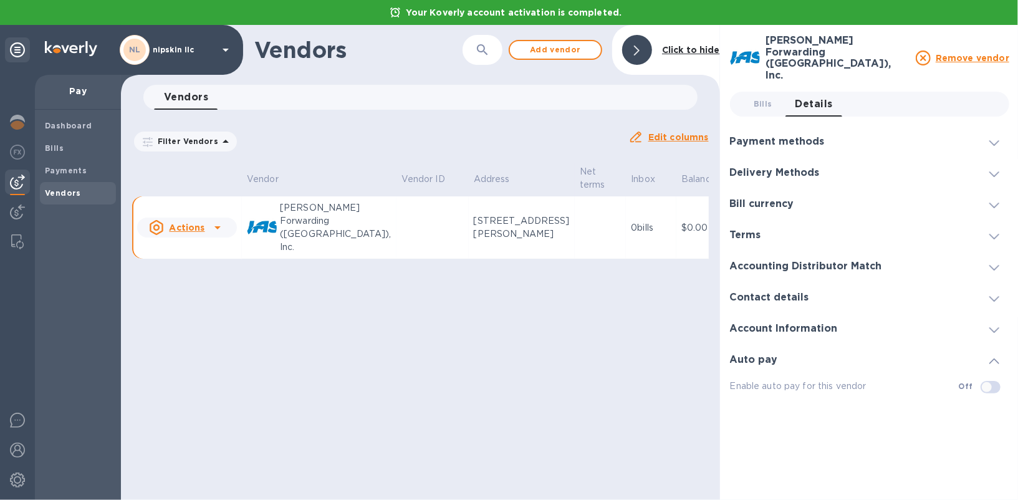
click at [774, 345] on div "Auto pay" at bounding box center [869, 360] width 279 height 31
click at [783, 323] on h3 "Account Information" at bounding box center [784, 329] width 108 height 12
click at [783, 292] on h3 "Contact details" at bounding box center [769, 298] width 79 height 12
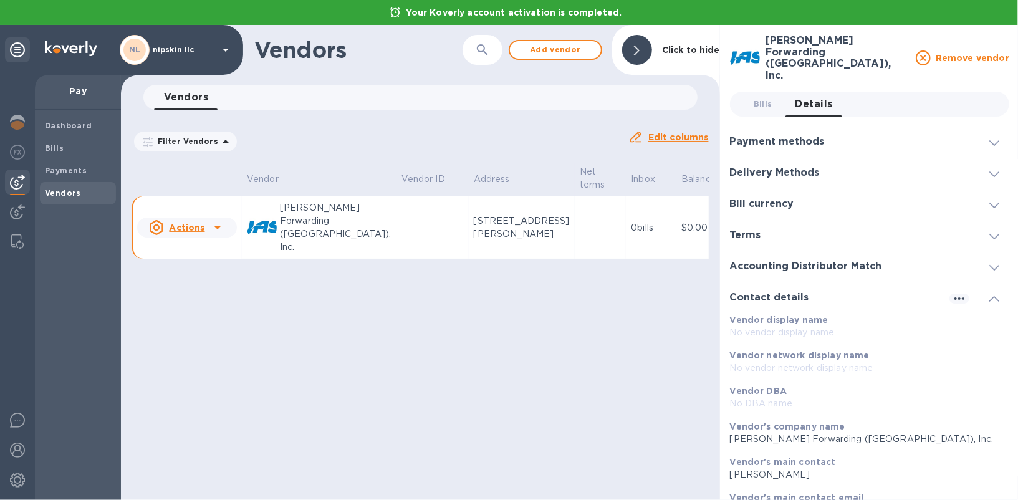
click at [783, 292] on h3 "Contact details" at bounding box center [769, 298] width 79 height 12
